Goal: Check status: Check status

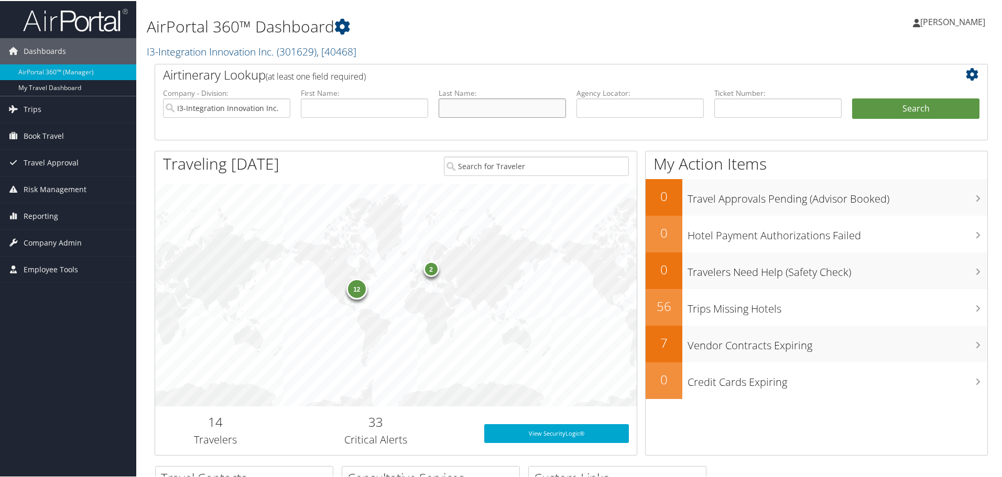
click at [480, 111] on input "text" at bounding box center [502, 106] width 127 height 19
type input "[PERSON_NAME]"
click at [852, 97] on button "Search" at bounding box center [915, 107] width 127 height 21
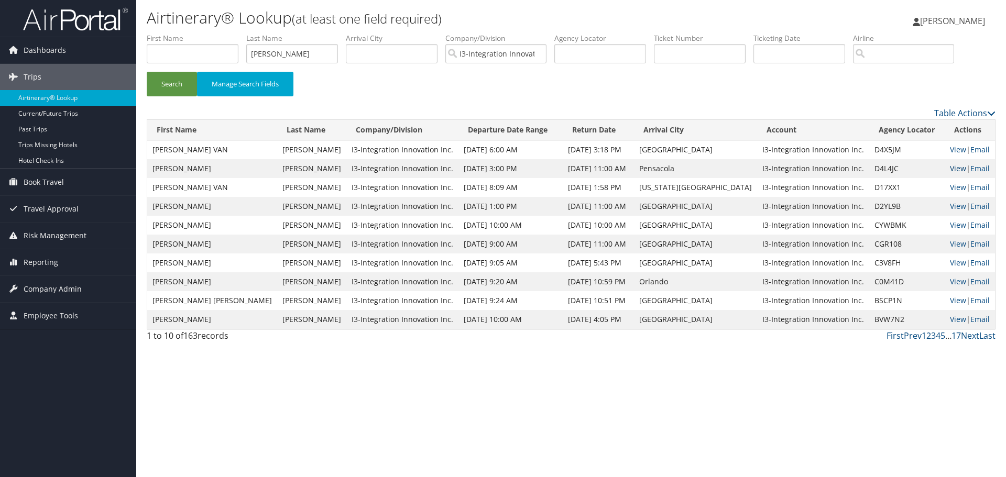
click at [950, 165] on link "View" at bounding box center [958, 168] width 16 height 10
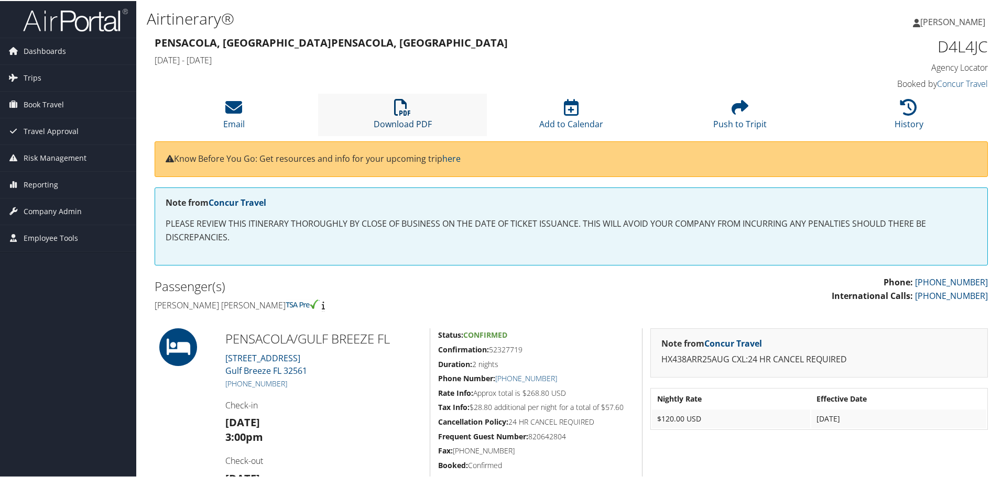
click at [409, 113] on icon at bounding box center [402, 106] width 17 height 17
